Goal: Communication & Community: Participate in discussion

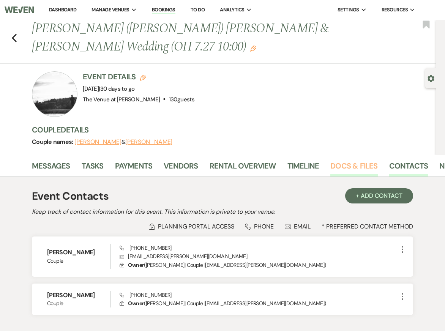
click at [341, 160] on link "Docs & Files" at bounding box center [354, 168] width 47 height 17
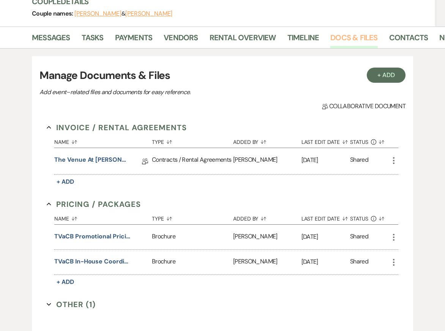
scroll to position [207, 0]
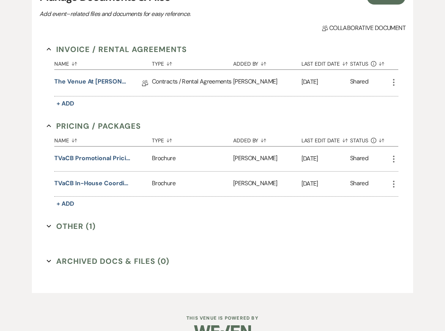
click at [28, 114] on div "+ Add Manage Documents & Files Add event–related files and documents for easy r…" at bounding box center [223, 135] width 432 height 331
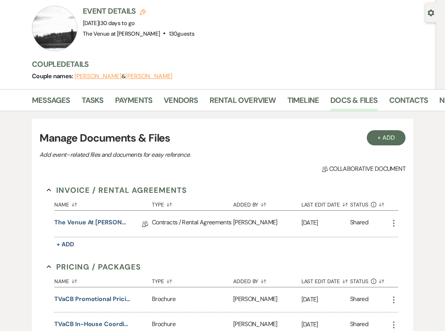
scroll to position [33, 0]
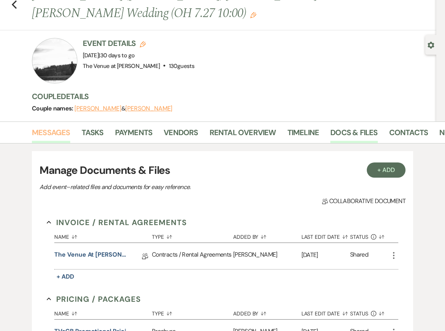
click at [52, 127] on link "Messages" at bounding box center [51, 135] width 38 height 17
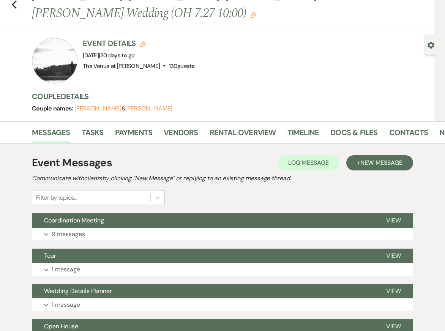
click at [69, 230] on p "9 messages" at bounding box center [68, 235] width 33 height 10
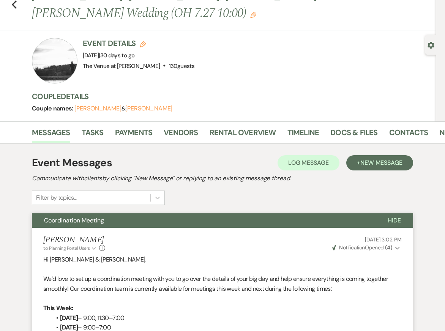
click at [64, 217] on span "Coordination Meeting" at bounding box center [74, 221] width 60 height 8
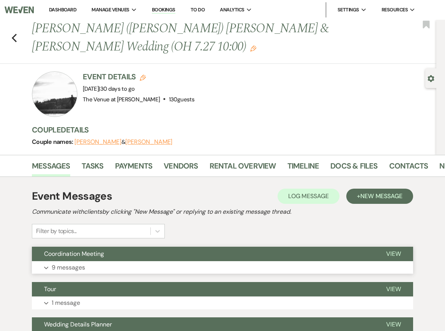
click at [183, 247] on button "Coordination Meeting" at bounding box center [203, 254] width 342 height 14
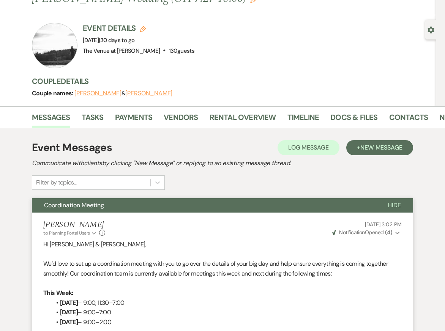
scroll to position [54, 0]
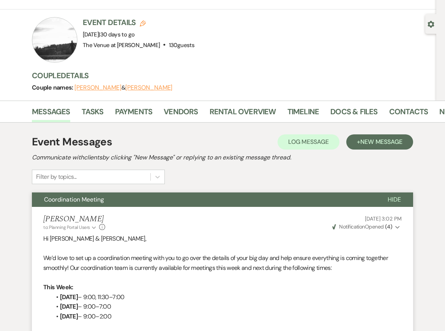
click at [225, 193] on button "Coordination Meeting" at bounding box center [204, 200] width 344 height 14
